Goal: Task Accomplishment & Management: Use online tool/utility

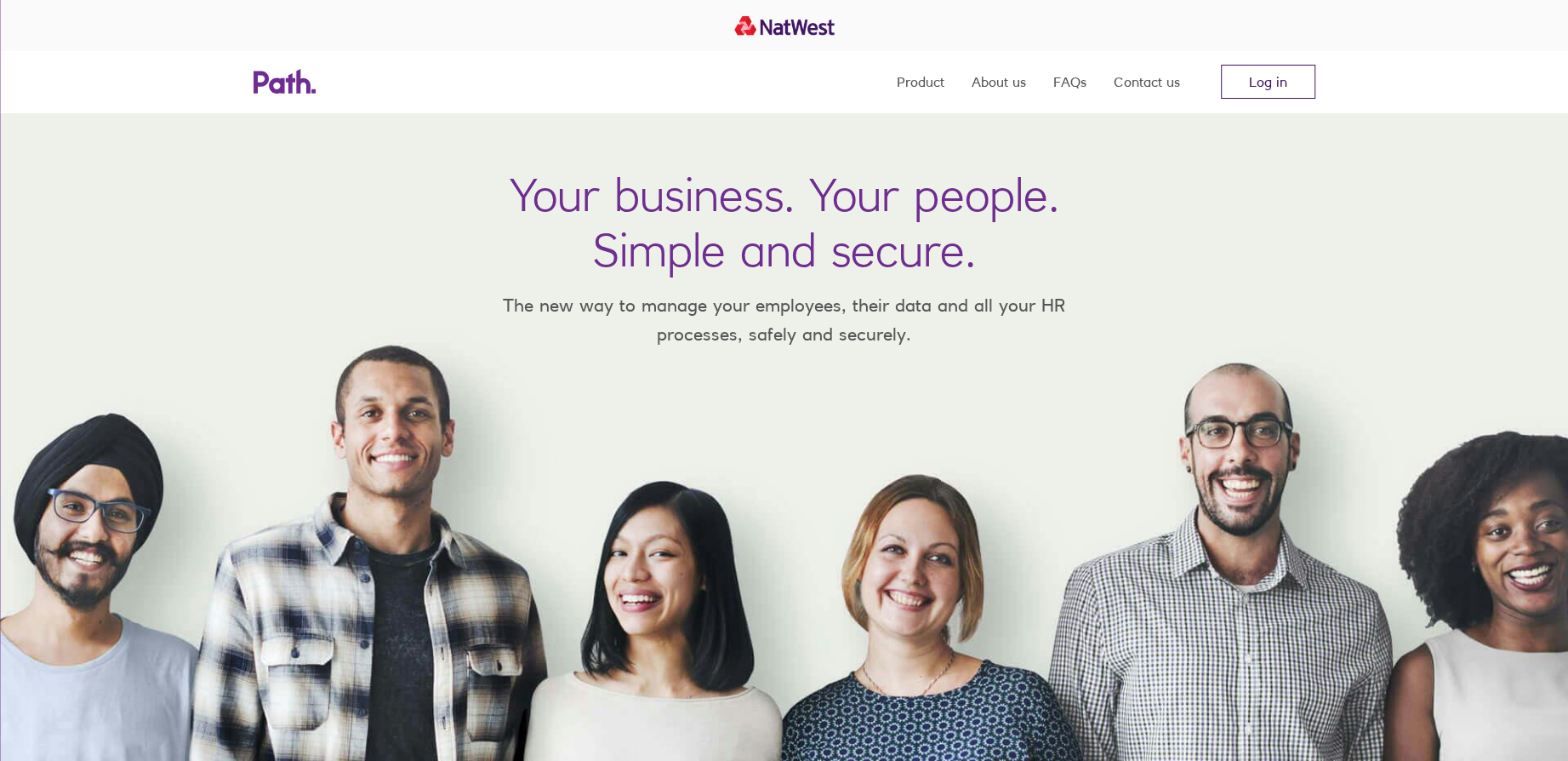
click at [1280, 84] on link "Log in" at bounding box center [1267, 82] width 95 height 35
click at [1266, 87] on link "Log in" at bounding box center [1267, 82] width 95 height 35
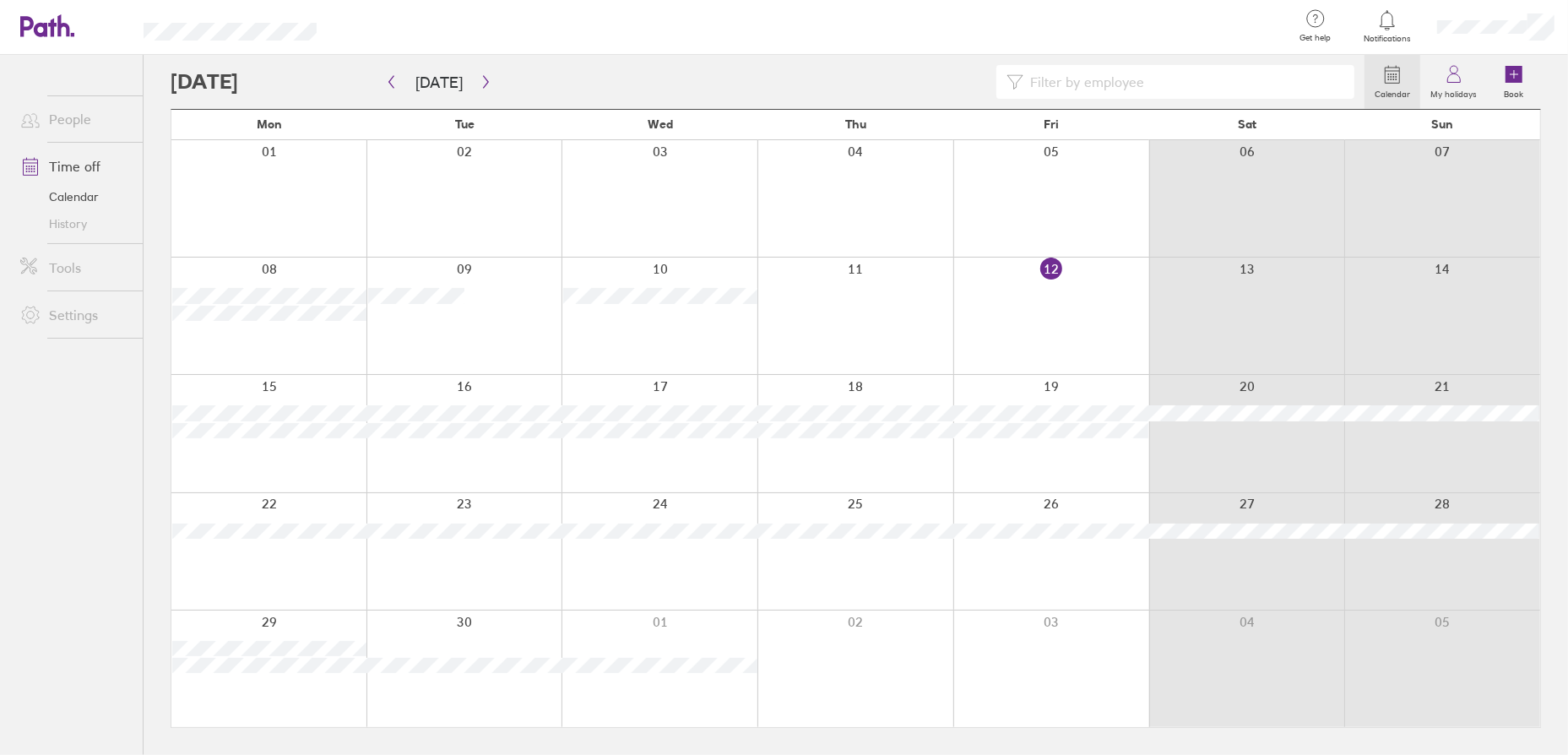
click at [53, 318] on link "Settings" at bounding box center [74, 315] width 136 height 34
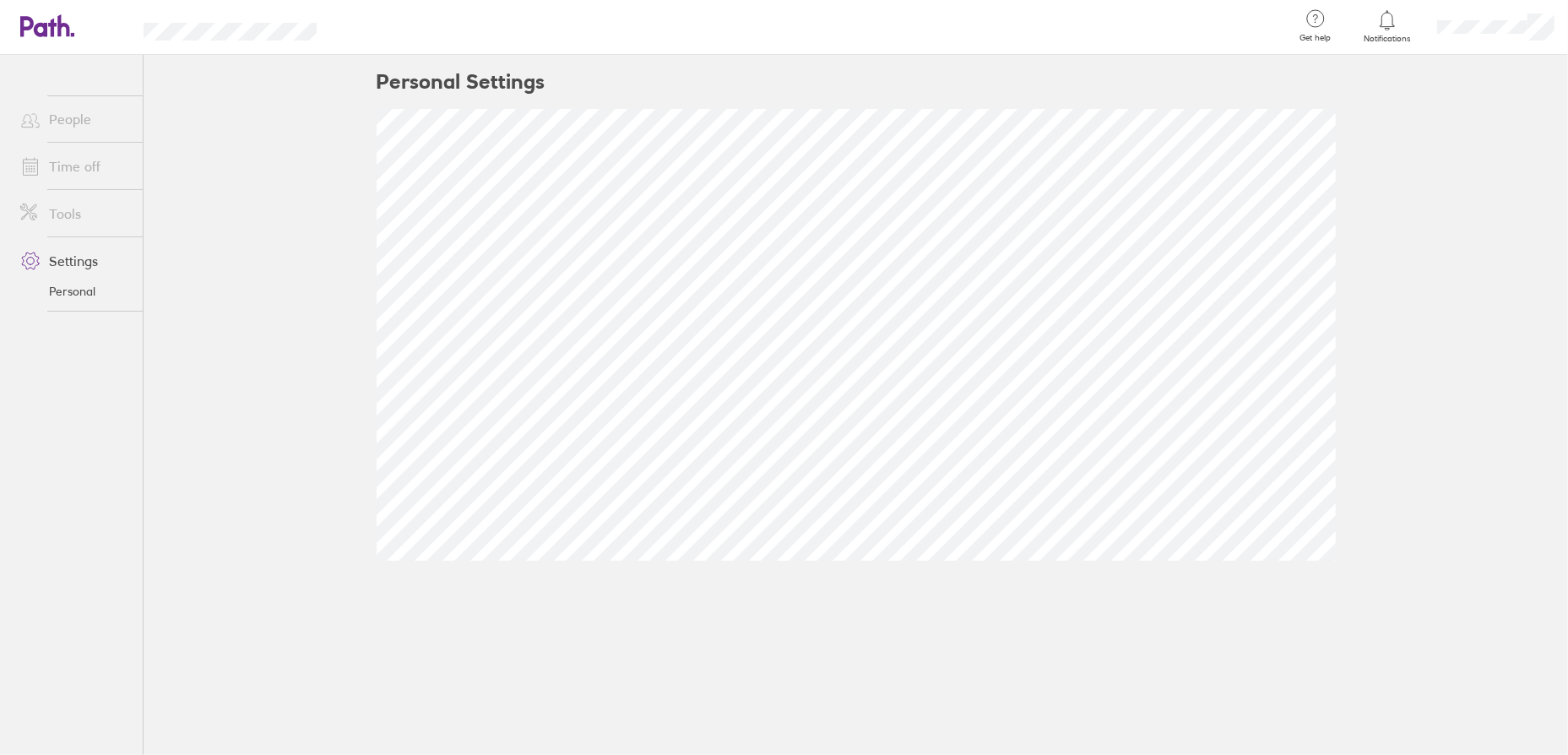
click at [72, 212] on link "Tools" at bounding box center [74, 213] width 136 height 34
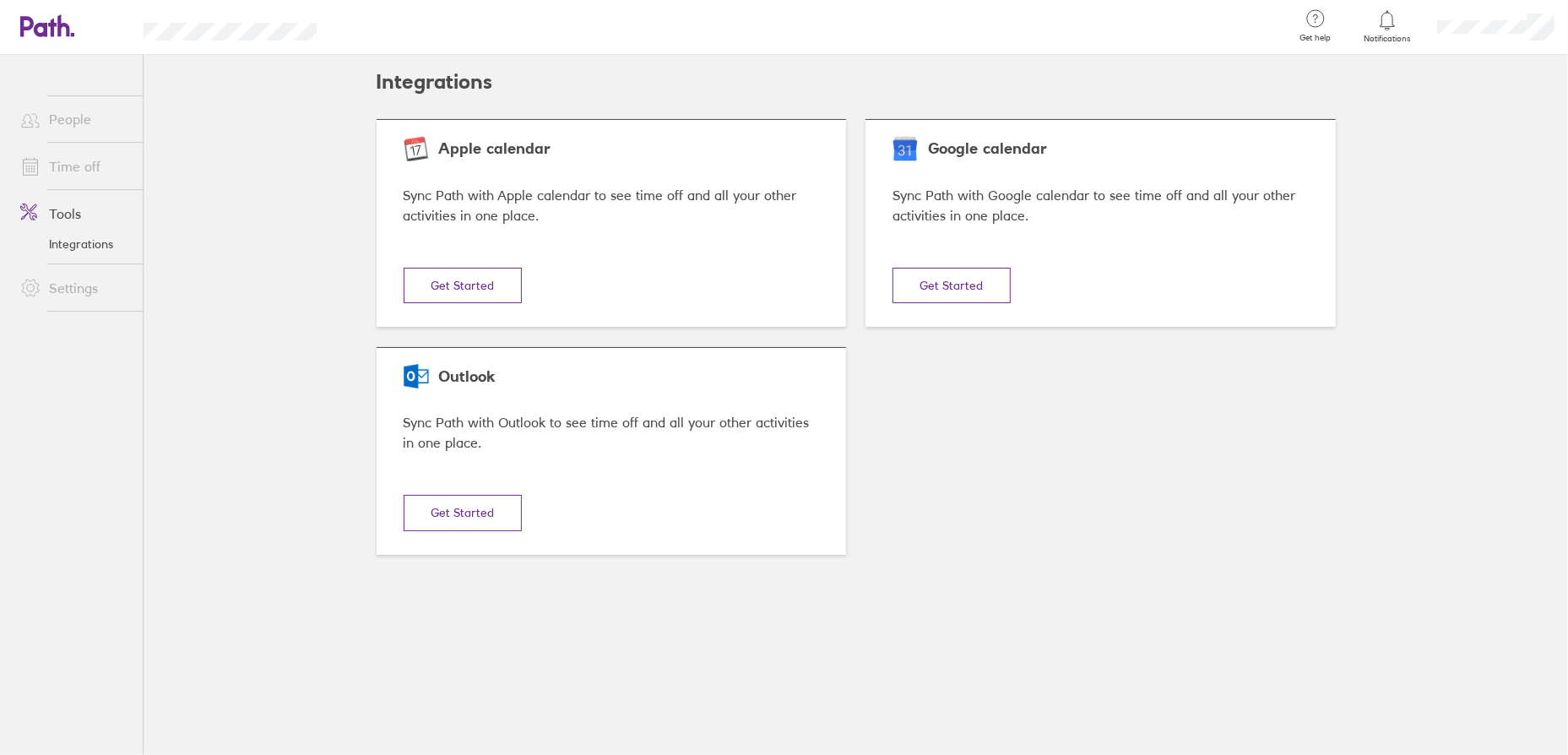
click at [484, 514] on button "Get Started" at bounding box center [463, 512] width 118 height 35
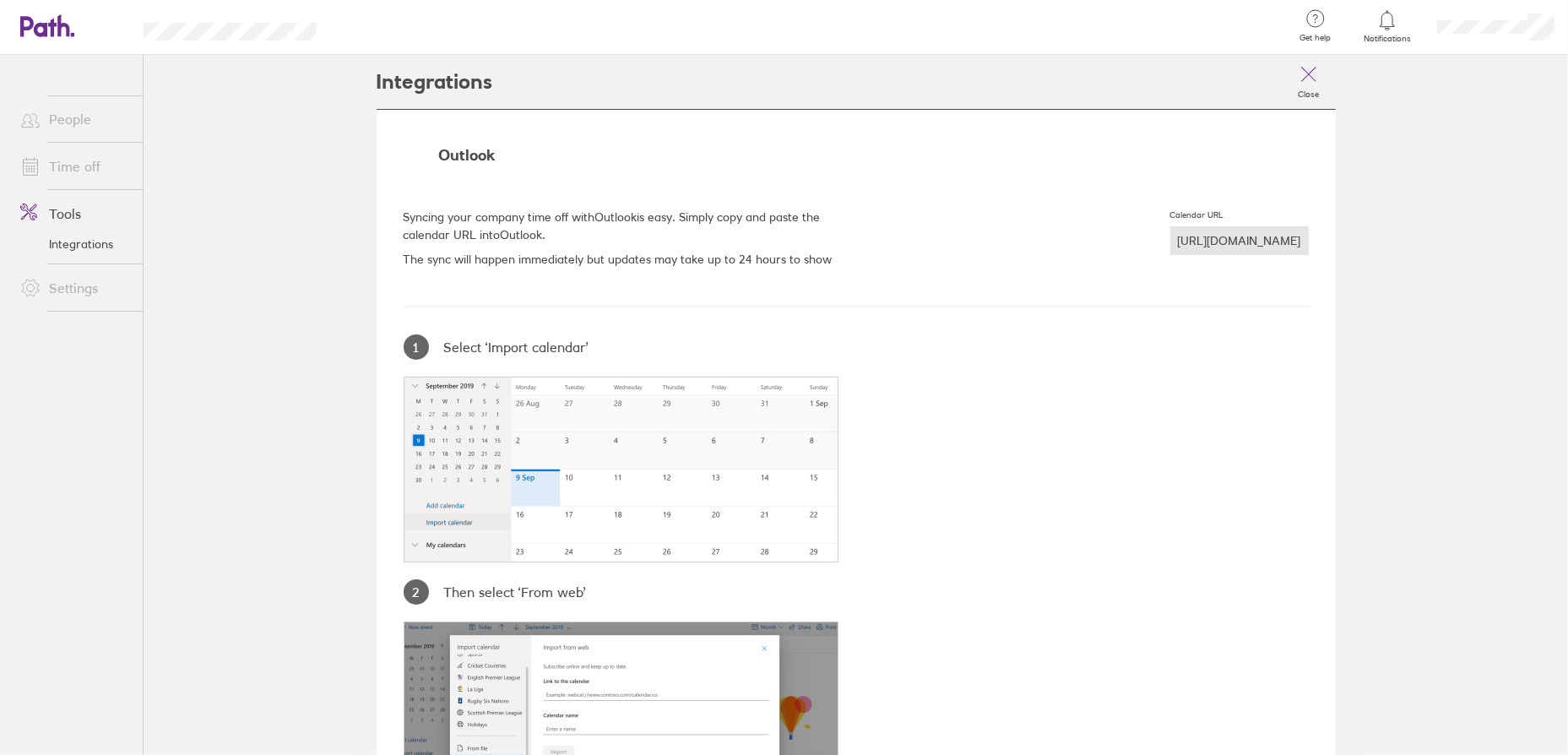
click at [1170, 240] on div "[URL][DOMAIN_NAME]" at bounding box center [1239, 240] width 139 height 28
click at [1067, 445] on div "Outlook Syncing your company time off with Outlook is easy. Simply copy and pas…" at bounding box center [856, 601] width 959 height 987
